Goal: Task Accomplishment & Management: Manage account settings

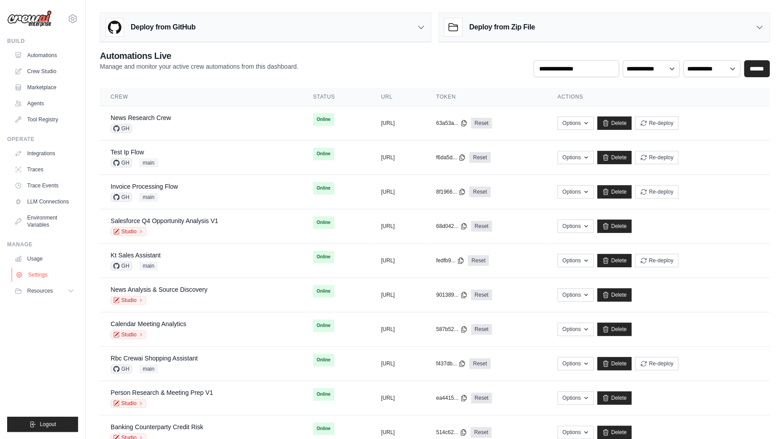
click at [29, 270] on link "Settings" at bounding box center [45, 275] width 67 height 14
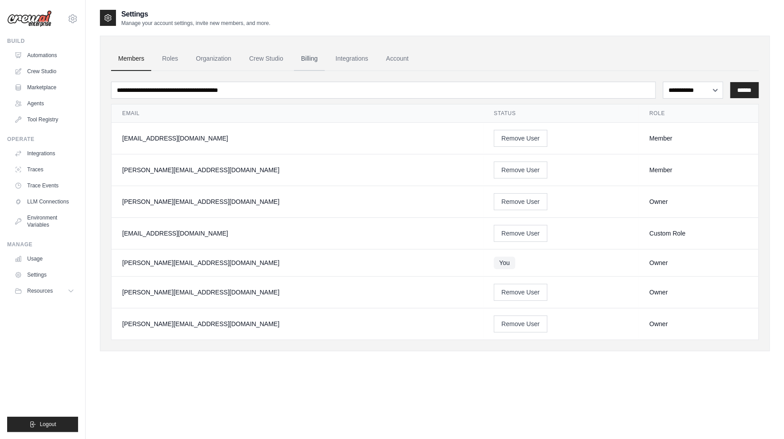
click at [306, 57] on link "Billing" at bounding box center [309, 59] width 31 height 24
